Goal: Transaction & Acquisition: Download file/media

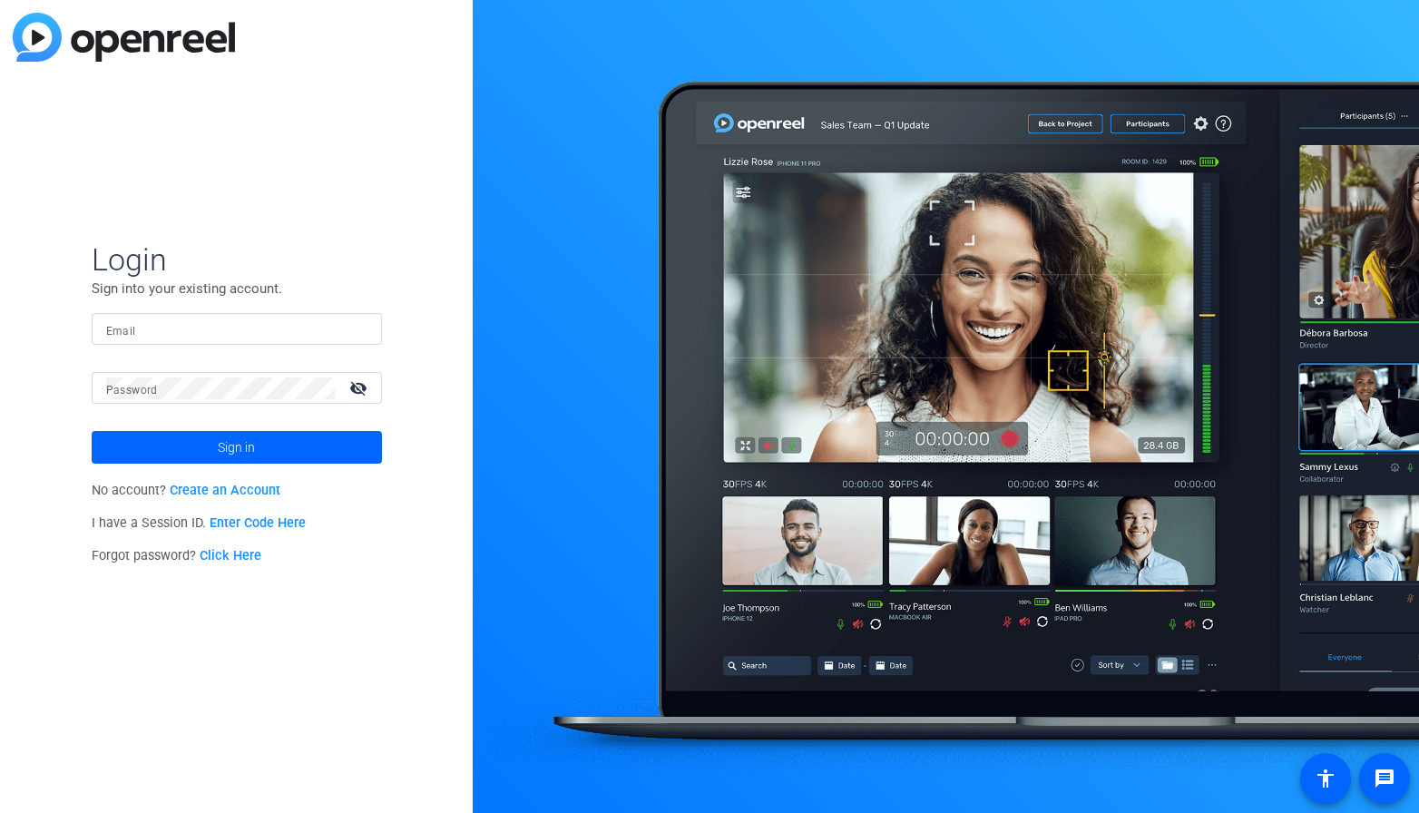
click at [288, 329] on input "Email" at bounding box center [236, 329] width 261 height 22
type input "[PERSON_NAME][EMAIL_ADDRESS][PERSON_NAME][DOMAIN_NAME]"
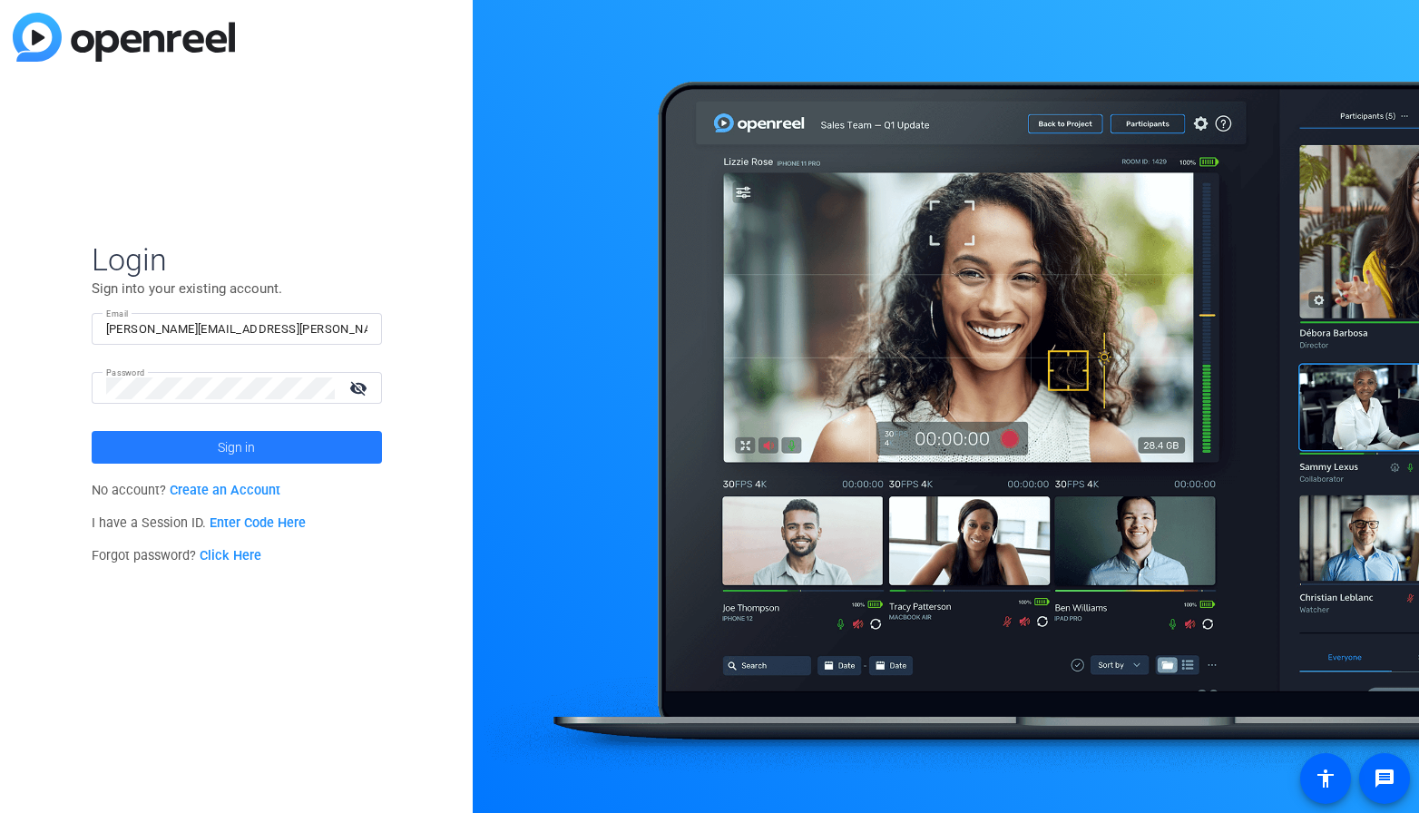
click at [269, 442] on span at bounding box center [237, 448] width 290 height 44
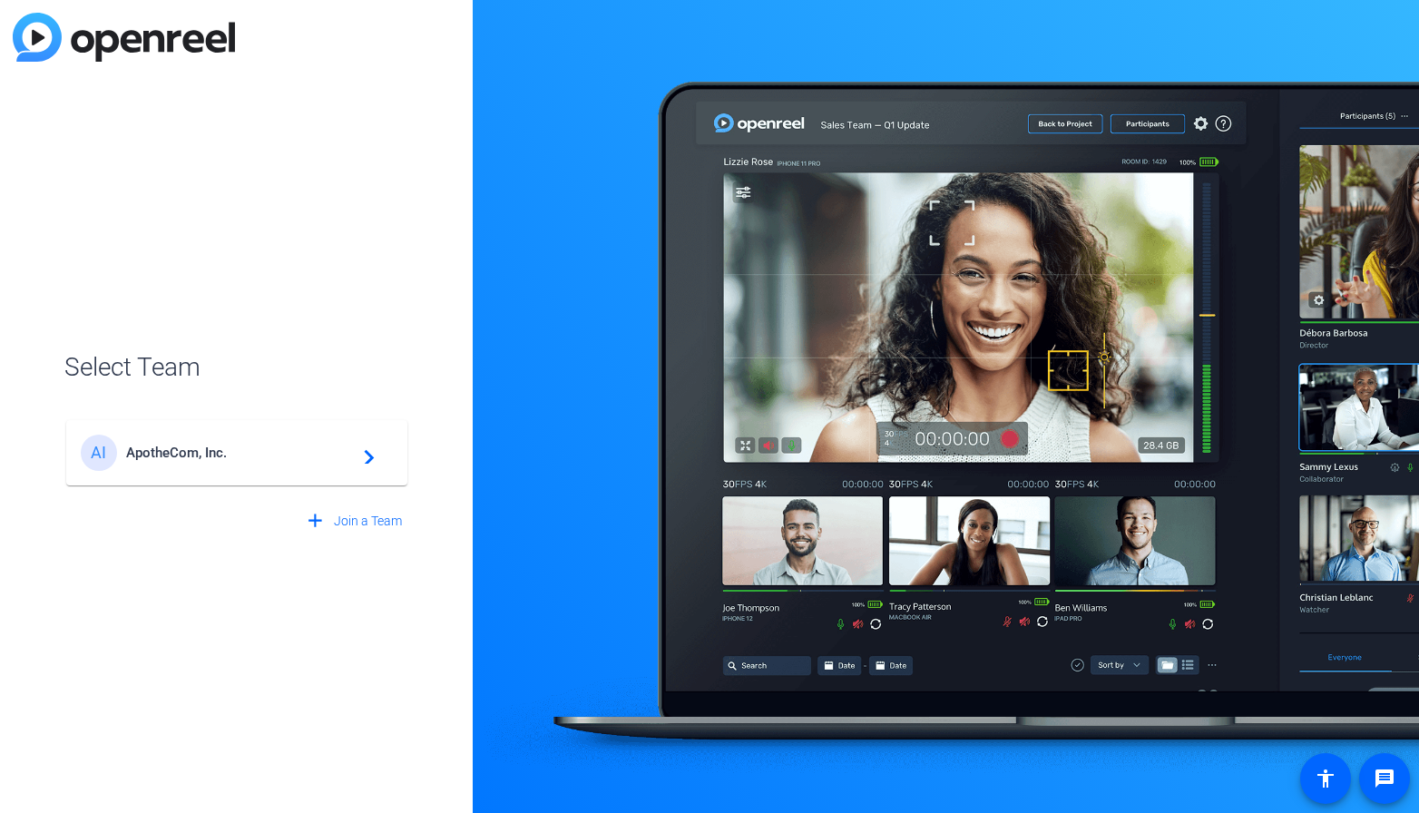
click at [300, 438] on div "AI ApotheCom, Inc. navigate_next" at bounding box center [237, 453] width 312 height 36
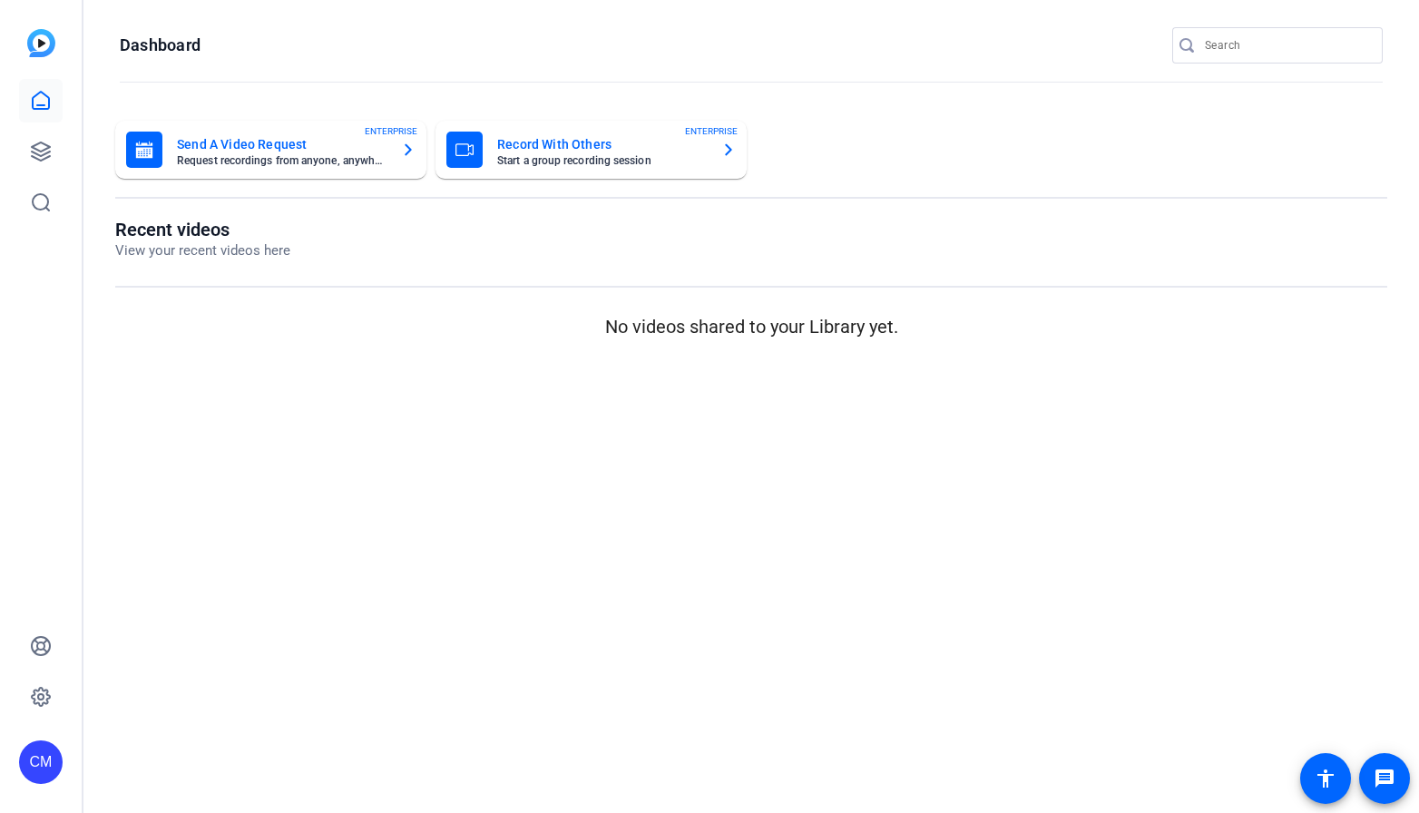
click at [65, 147] on div "CM" at bounding box center [41, 406] width 82 height 813
click at [46, 147] on icon at bounding box center [41, 152] width 22 height 22
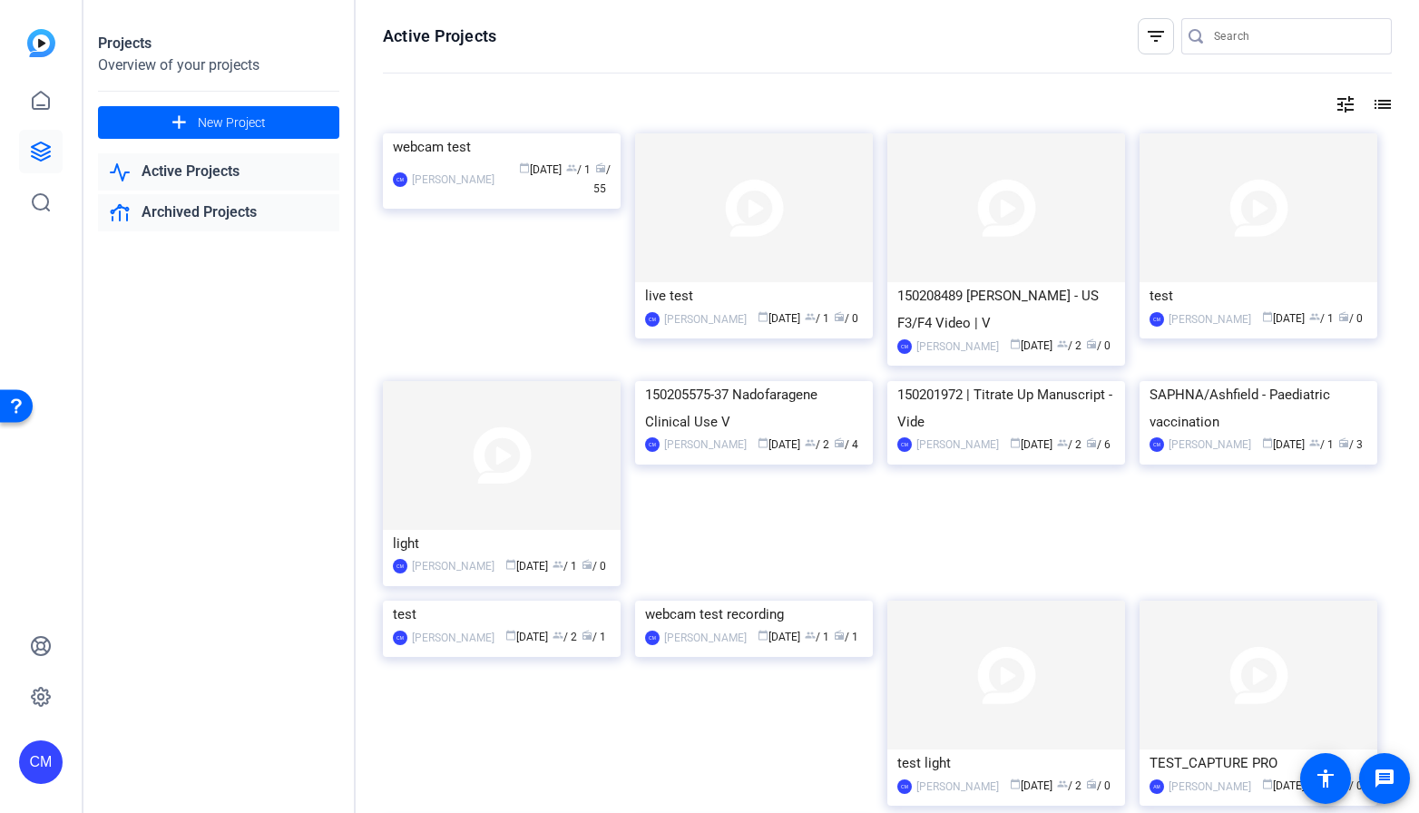
click at [188, 220] on link "Archived Projects" at bounding box center [218, 212] width 241 height 37
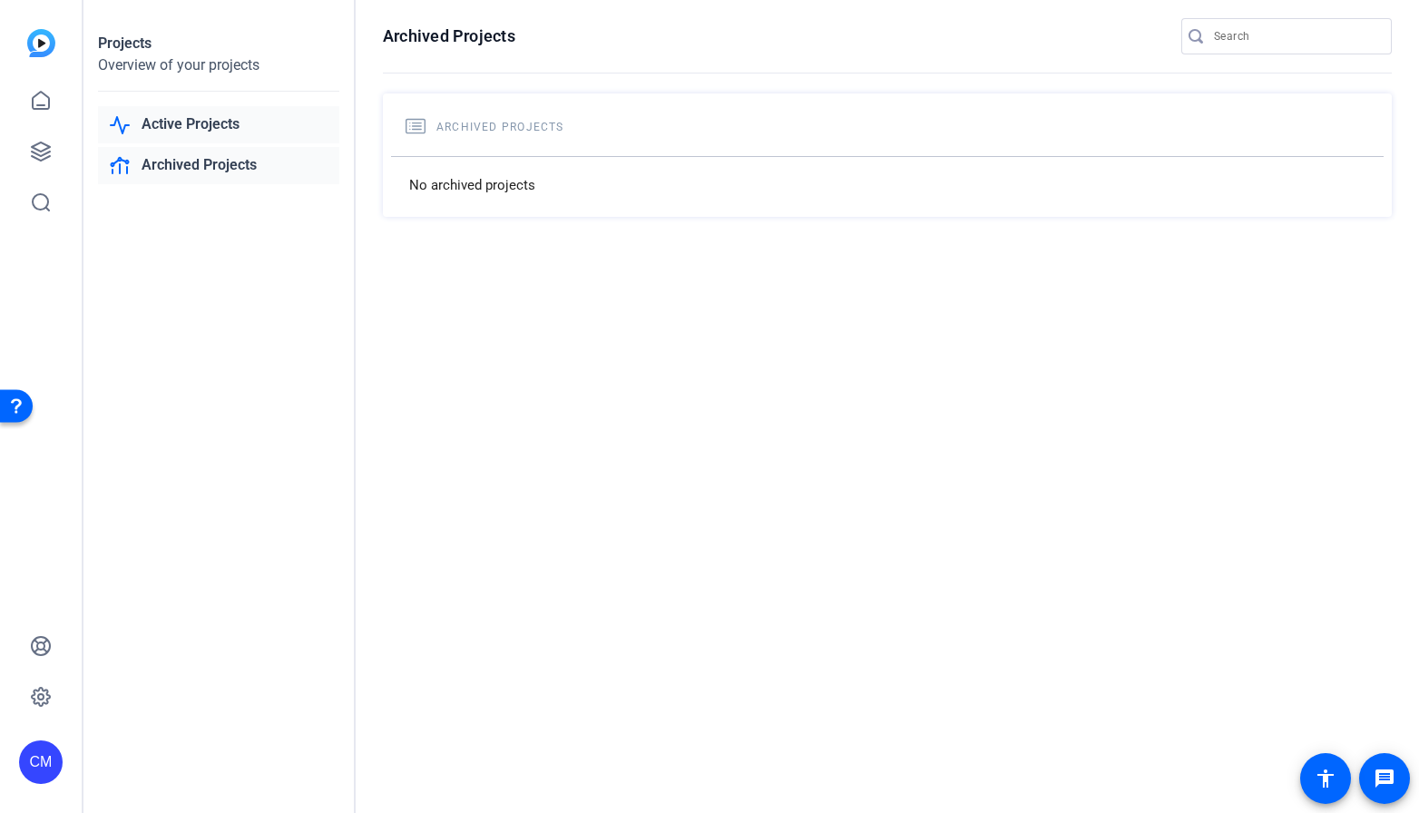
click at [233, 120] on link "Active Projects" at bounding box center [218, 124] width 241 height 37
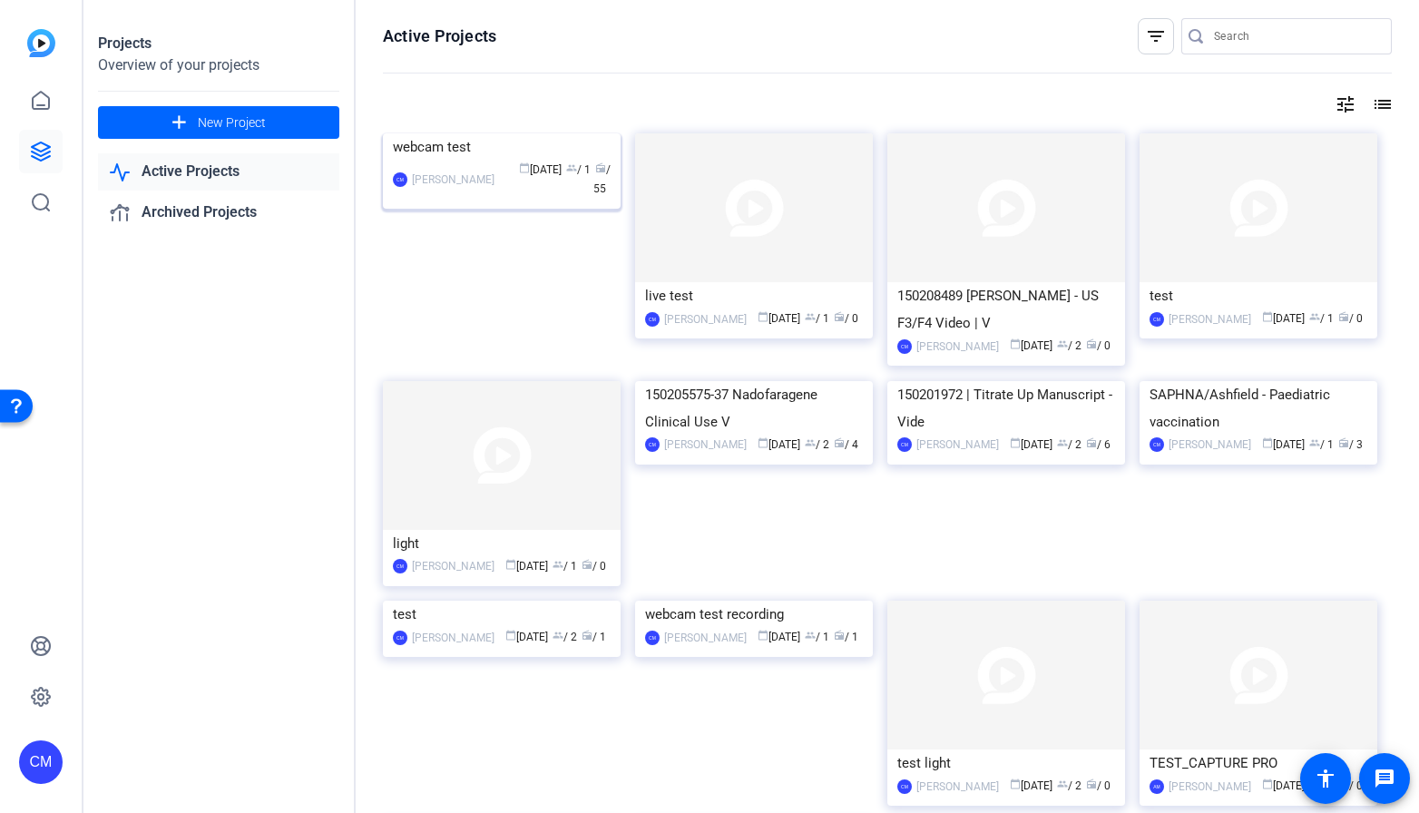
click at [517, 133] on img at bounding box center [502, 133] width 238 height 0
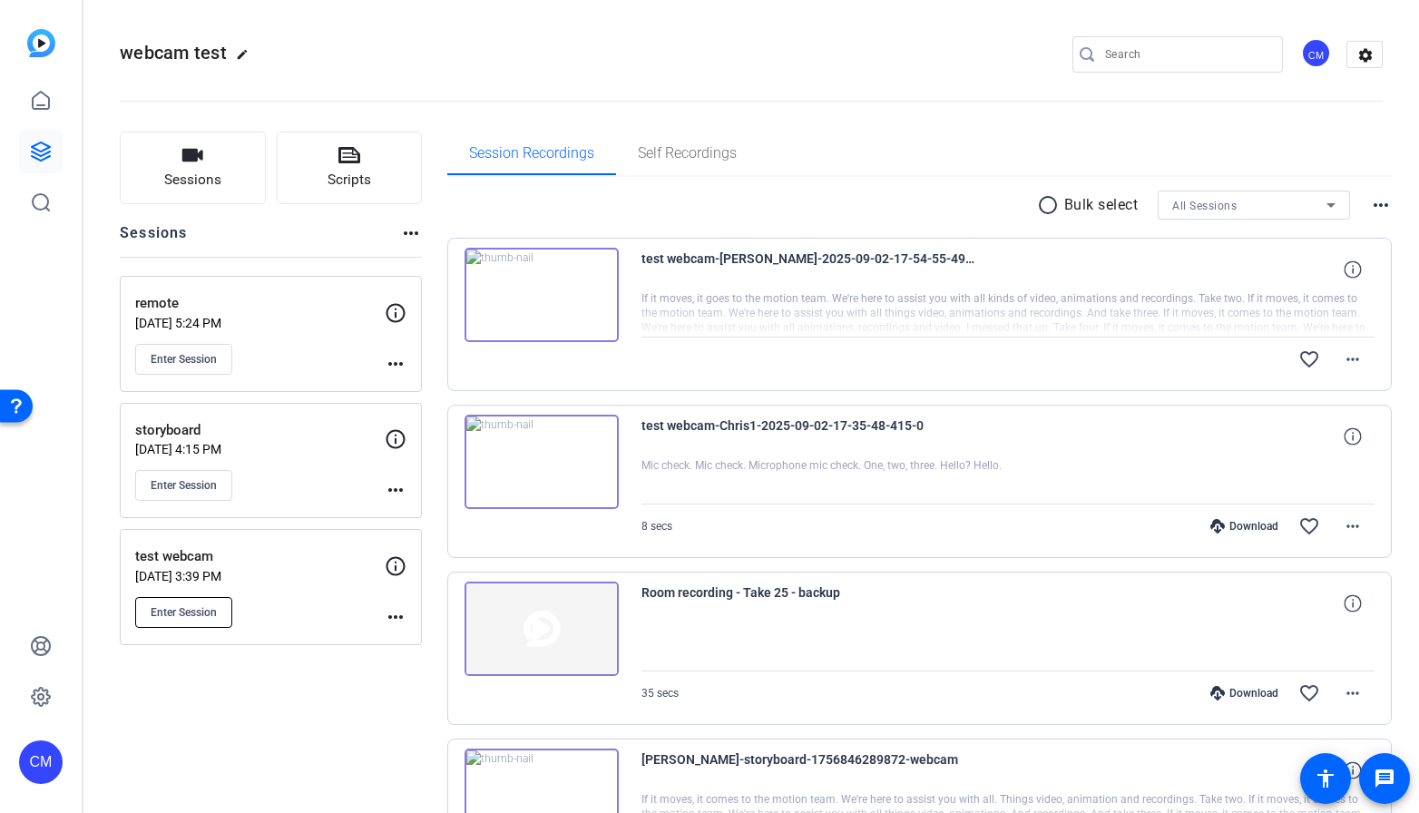
click at [202, 620] on button "Enter Session" at bounding box center [183, 612] width 97 height 31
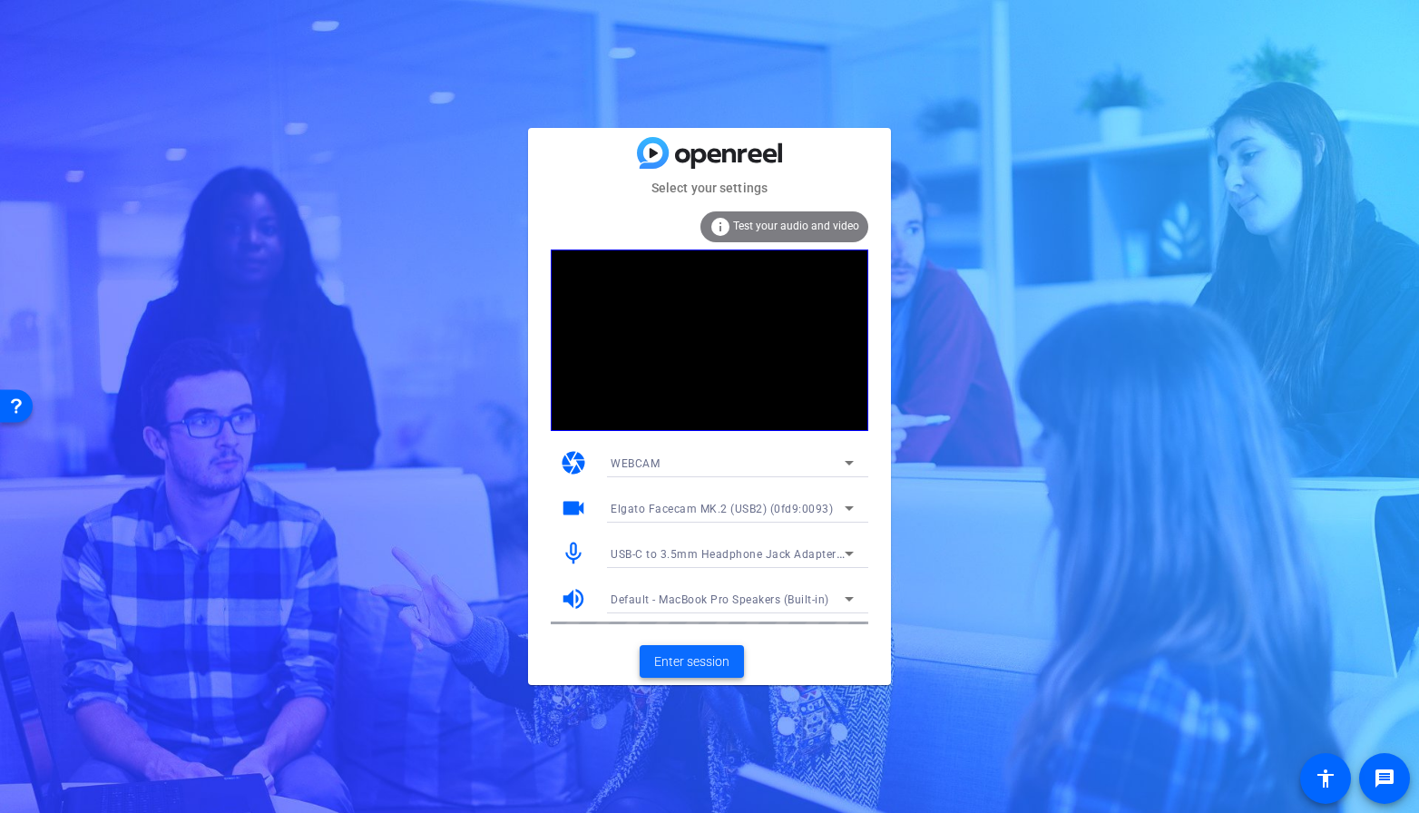
click at [699, 664] on span "Enter session" at bounding box center [691, 661] width 75 height 19
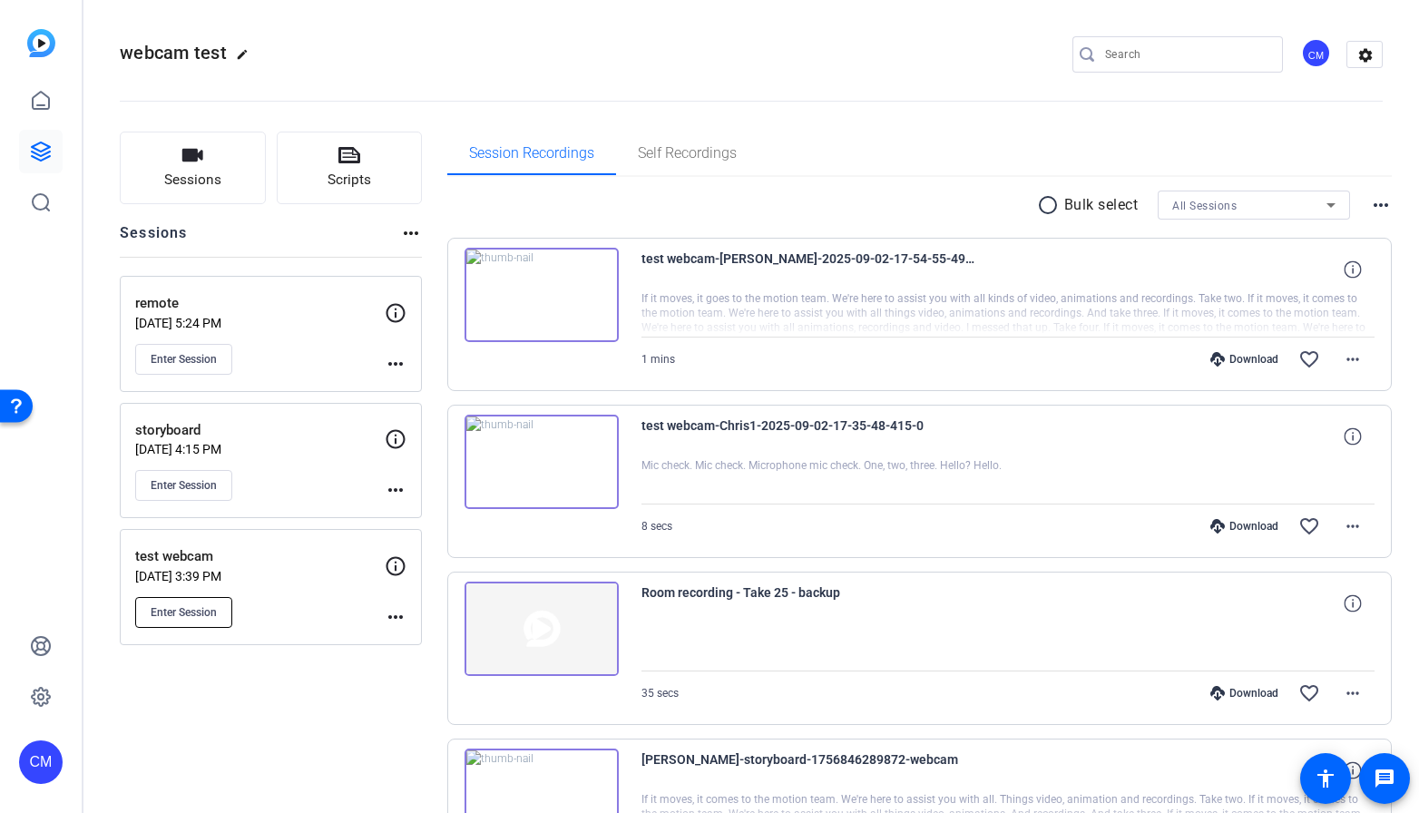
click at [217, 608] on button "Enter Session" at bounding box center [183, 612] width 97 height 31
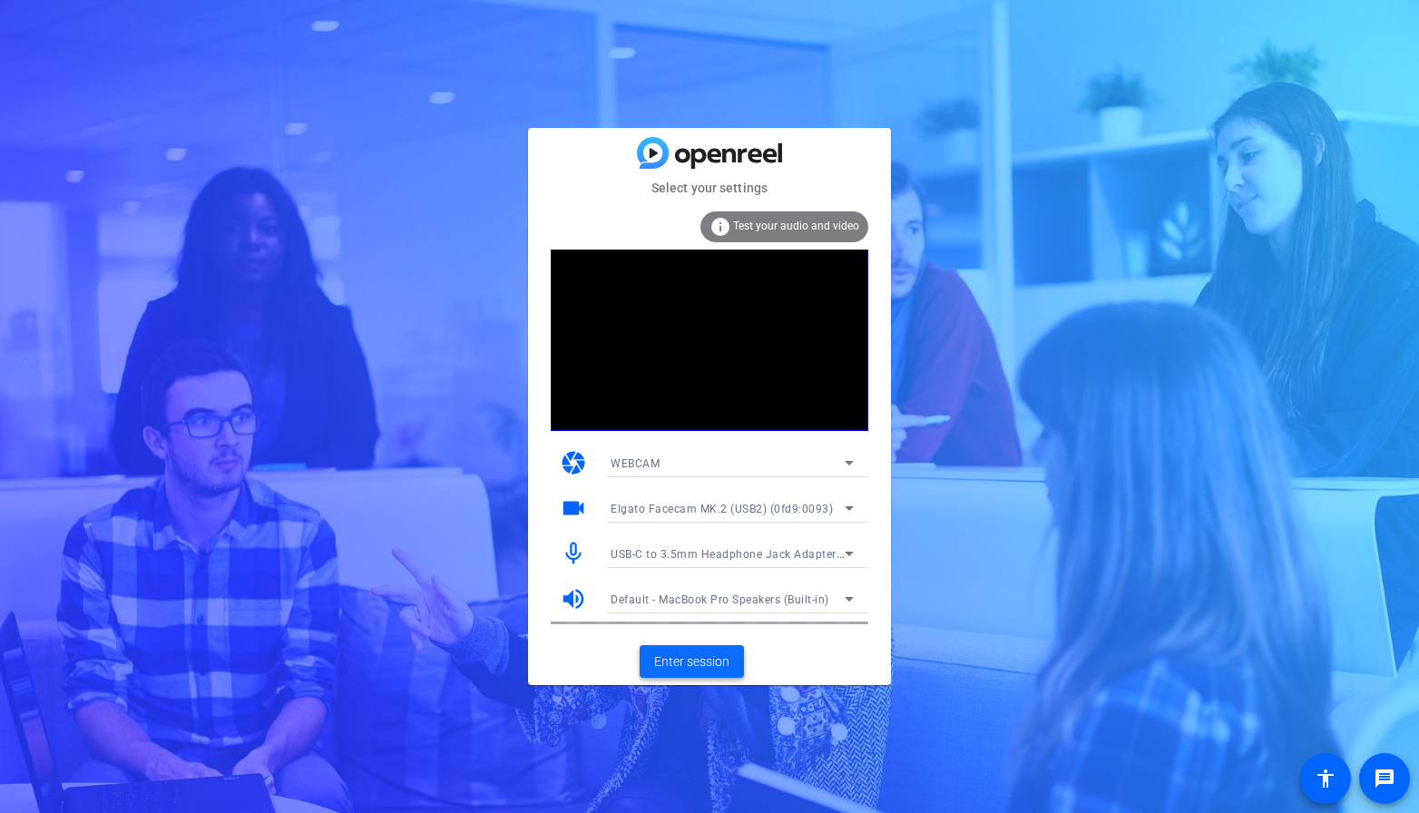
click at [677, 664] on span "Enter session" at bounding box center [691, 661] width 75 height 19
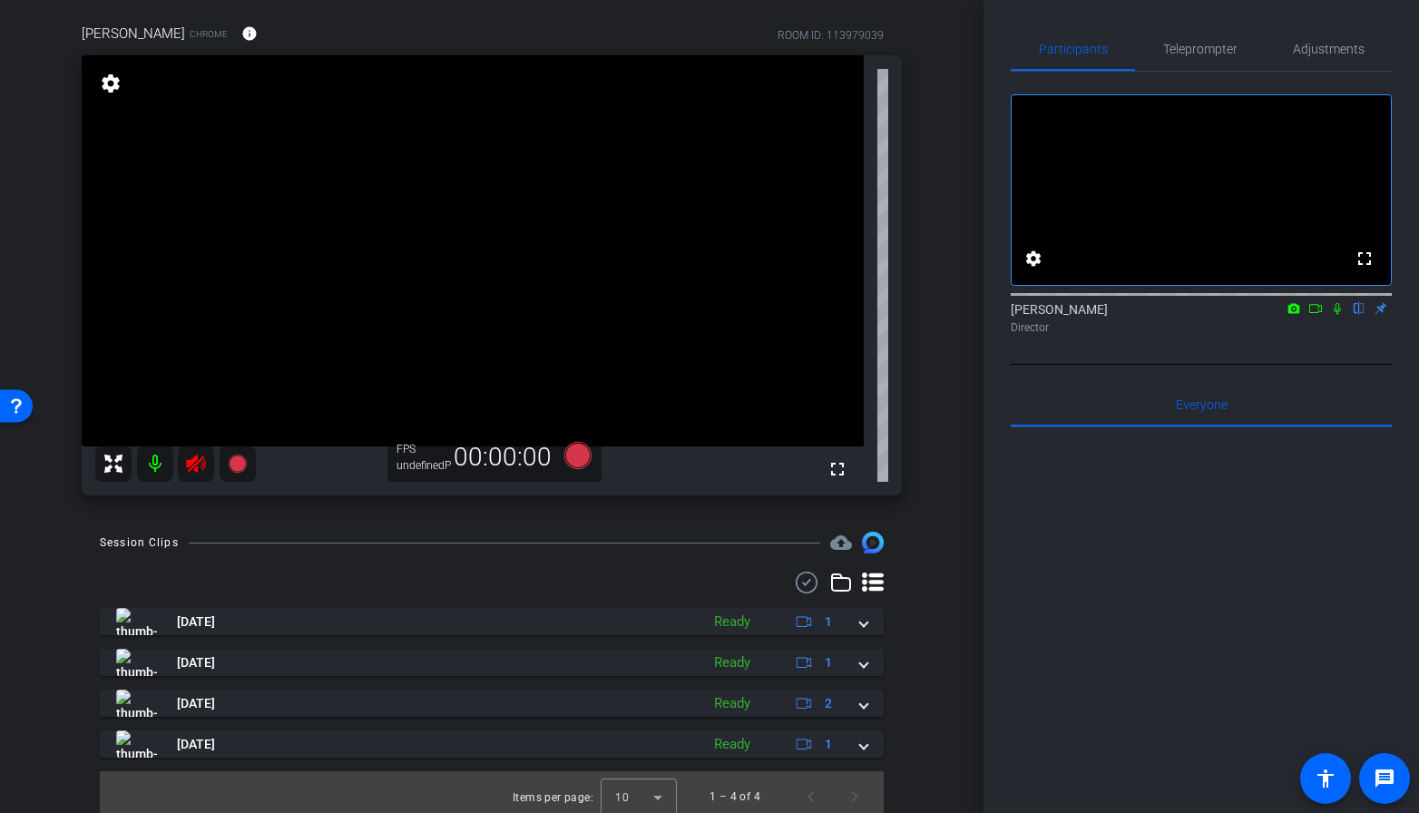
scroll to position [142, 0]
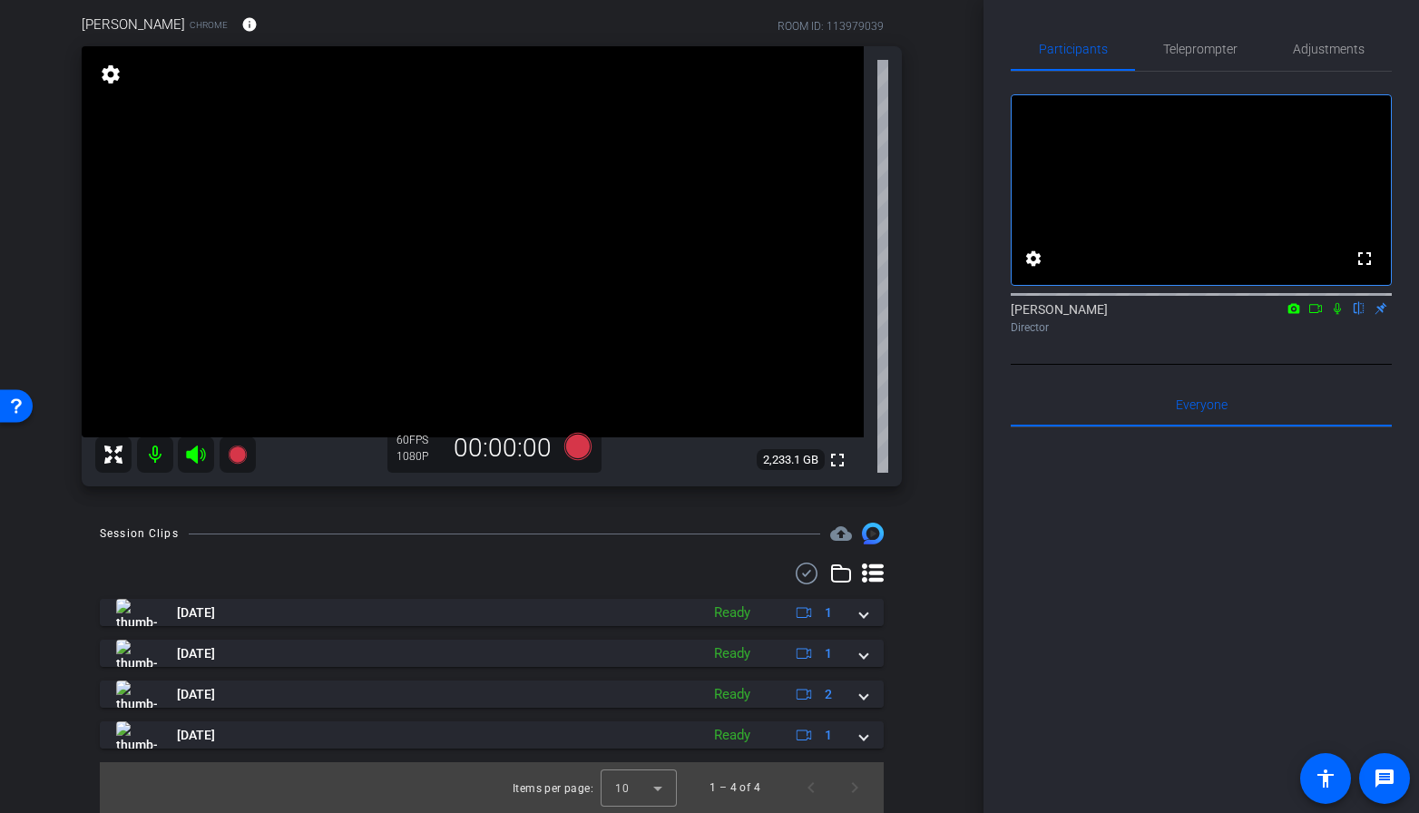
click at [166, 460] on mat-icon at bounding box center [155, 454] width 36 height 36
click at [1337, 315] on icon at bounding box center [1337, 308] width 15 height 13
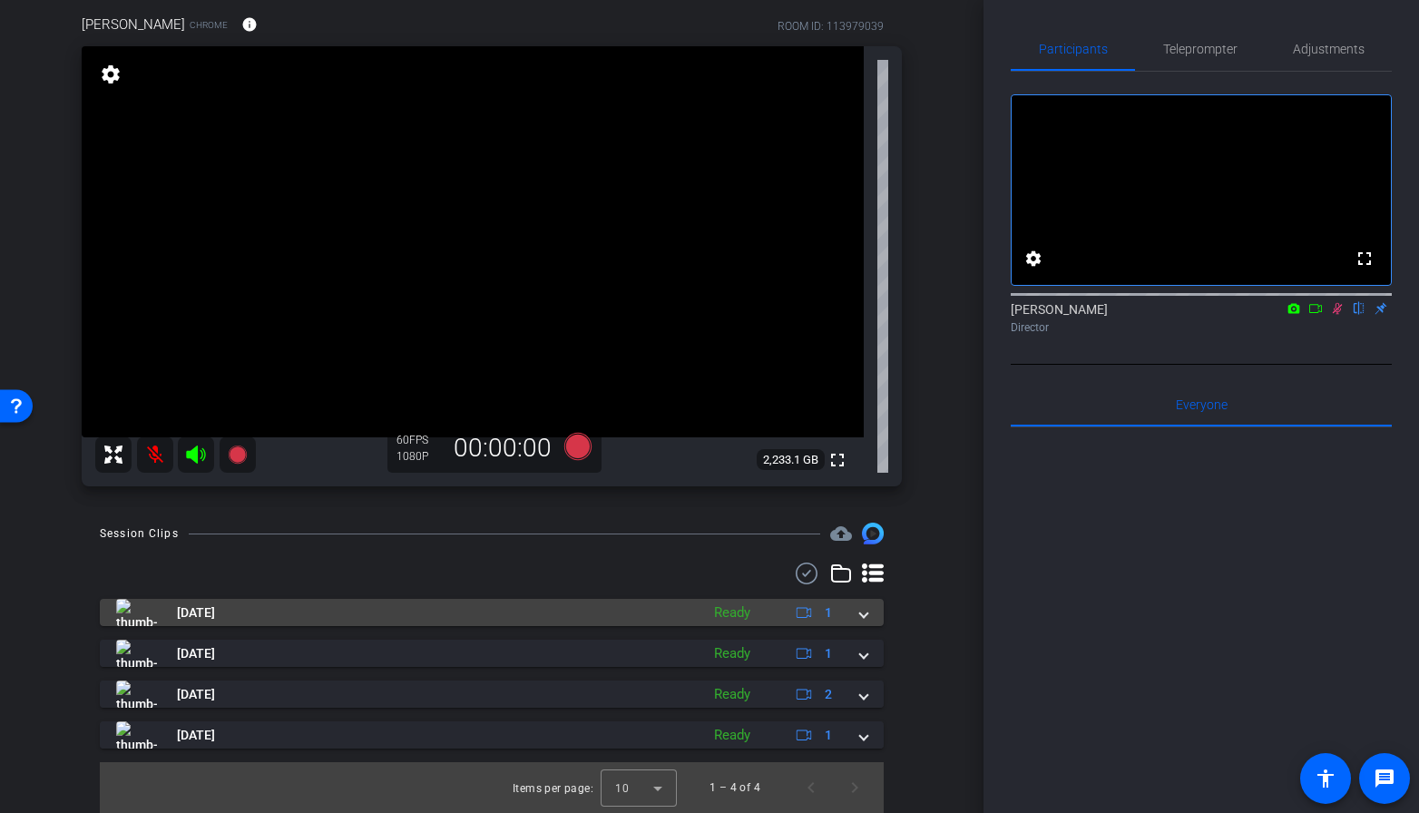
click at [776, 610] on mat-panel-description "Ready 1" at bounding box center [775, 612] width 141 height 27
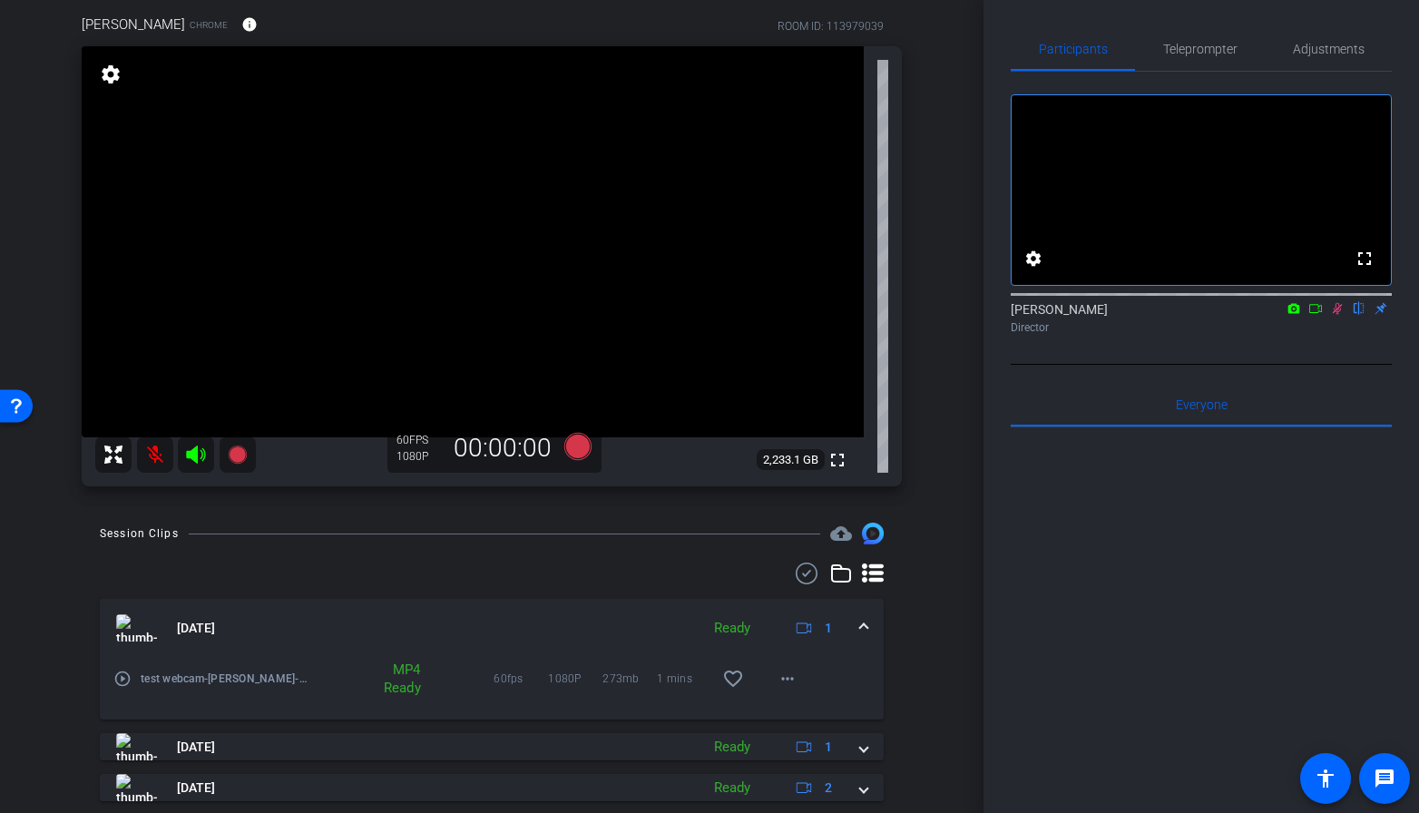
scroll to position [236, 0]
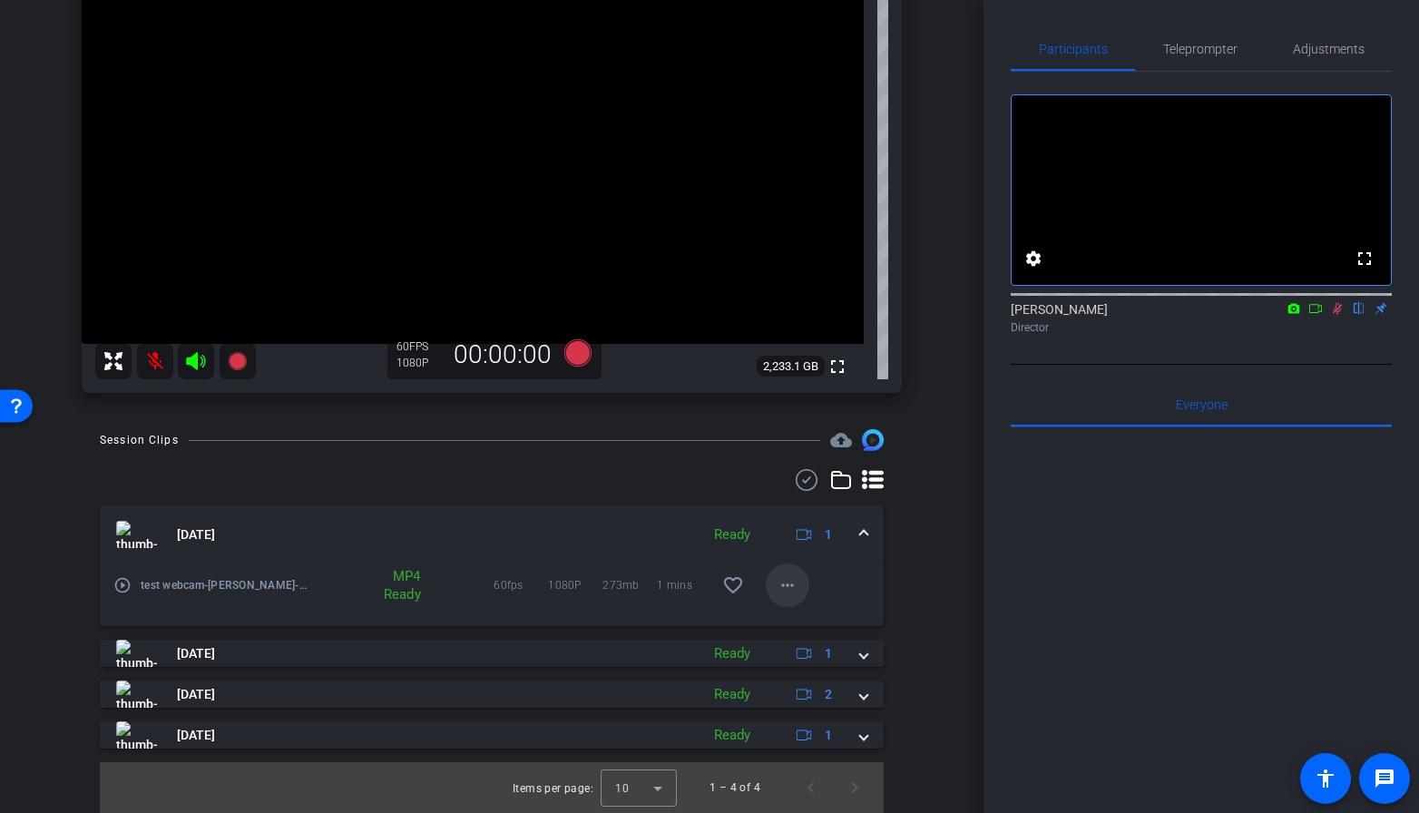
click at [781, 585] on mat-icon "more_horiz" at bounding box center [788, 585] width 22 height 22
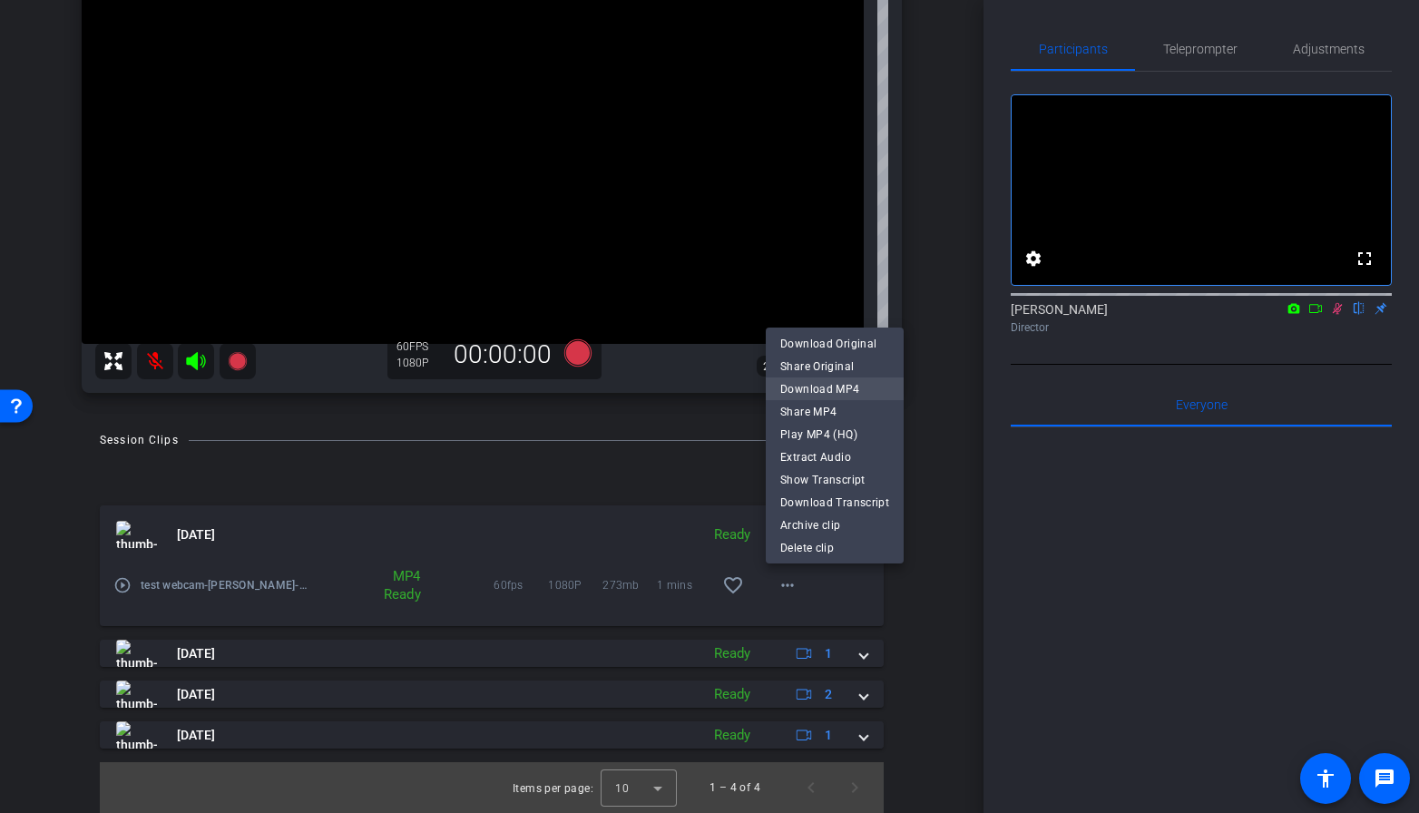
click at [804, 385] on span "Download MP4" at bounding box center [834, 389] width 109 height 22
